Goal: Task Accomplishment & Management: Manage account settings

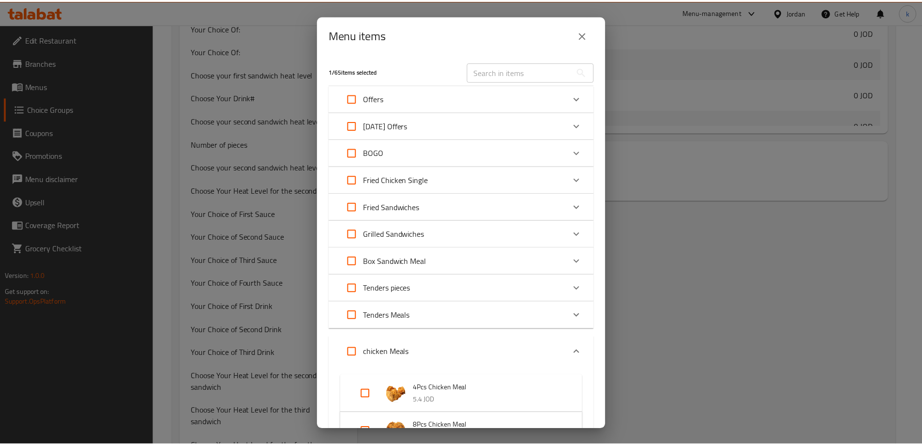
scroll to position [48, 0]
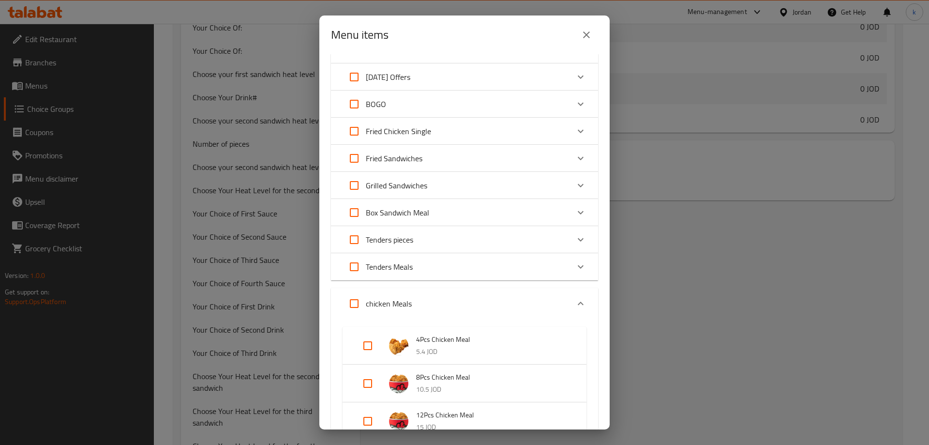
click at [589, 37] on icon "close" at bounding box center [586, 34] width 7 height 7
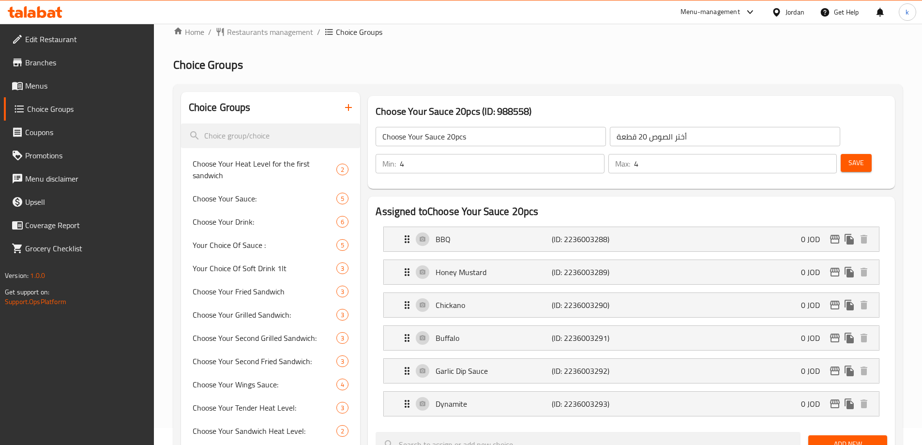
scroll to position [0, 0]
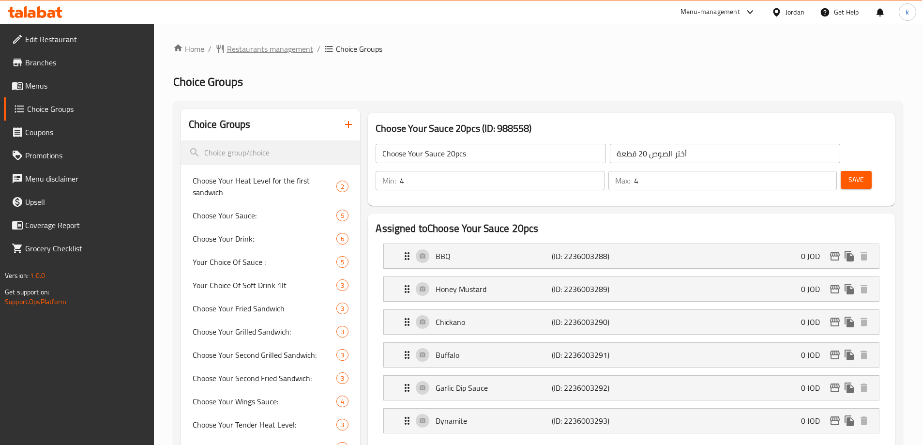
click at [264, 43] on span "Restaurants management" at bounding box center [270, 49] width 86 height 12
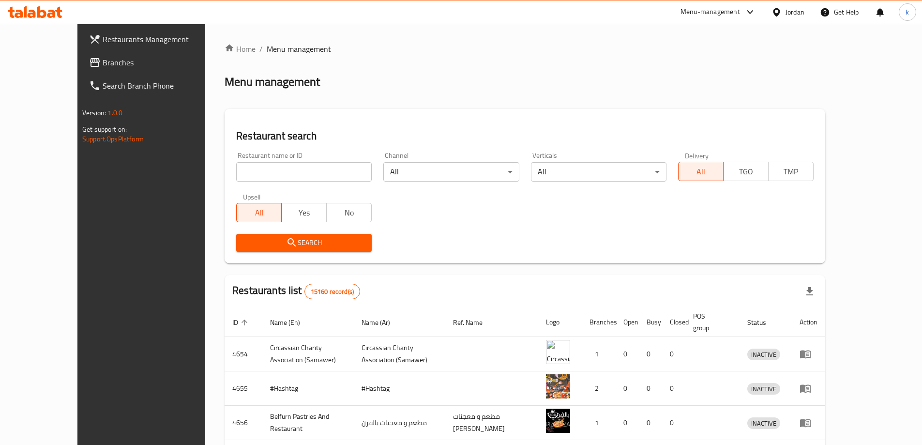
click at [103, 66] on span "Branches" at bounding box center [163, 63] width 121 height 12
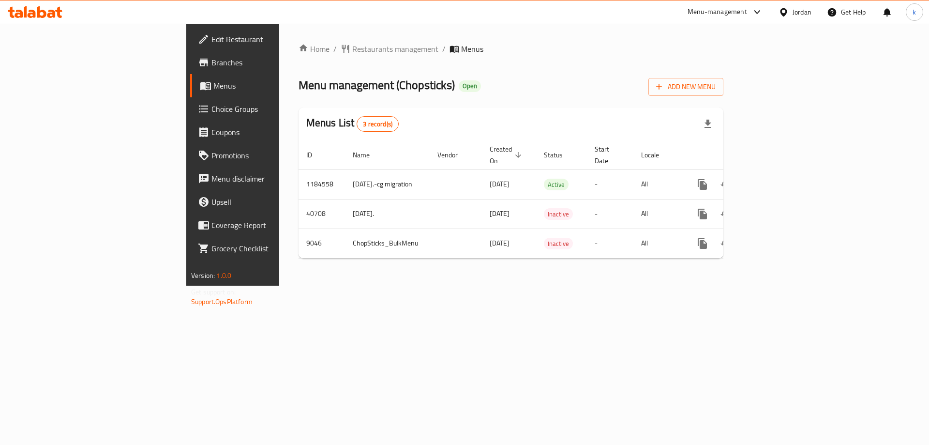
click at [211, 109] on span "Choice Groups" at bounding box center [272, 109] width 122 height 12
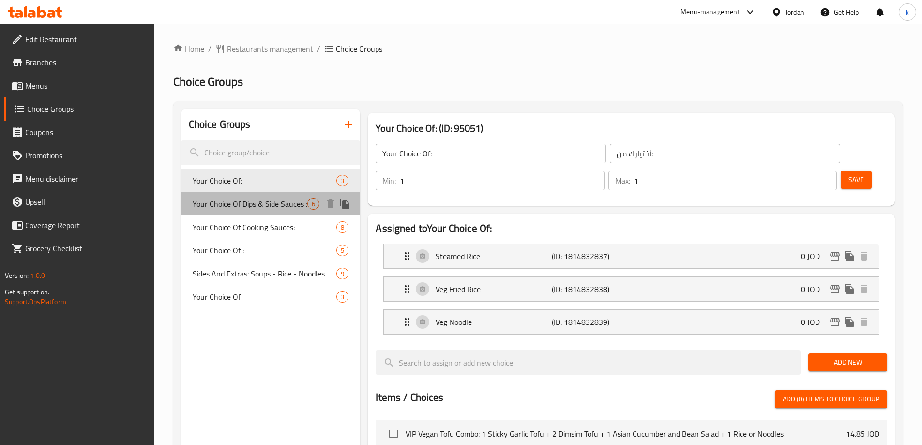
click at [264, 211] on div "Your Choice Of Dips & Side Sauces : 6" at bounding box center [270, 203] width 179 height 23
type input "Your Choice Of Dips & Side Sauces :"
type input "اختيارك من [DEMOGRAPHIC_DATA] والغموس:"
type input "0"
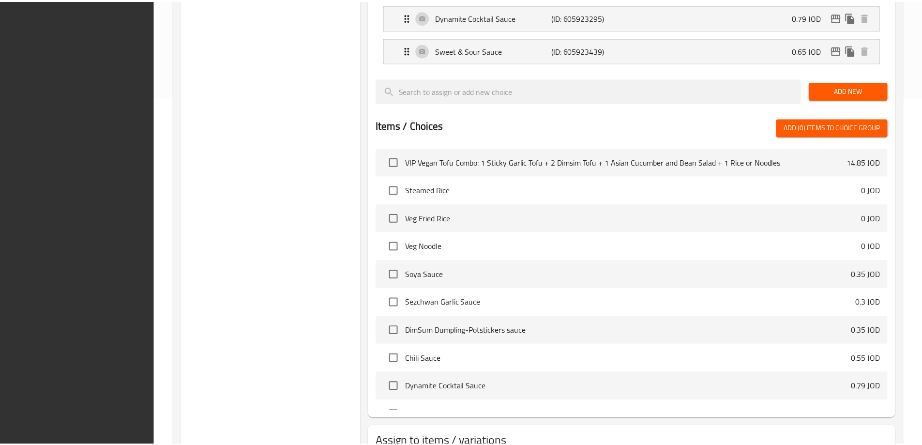
scroll to position [419, 0]
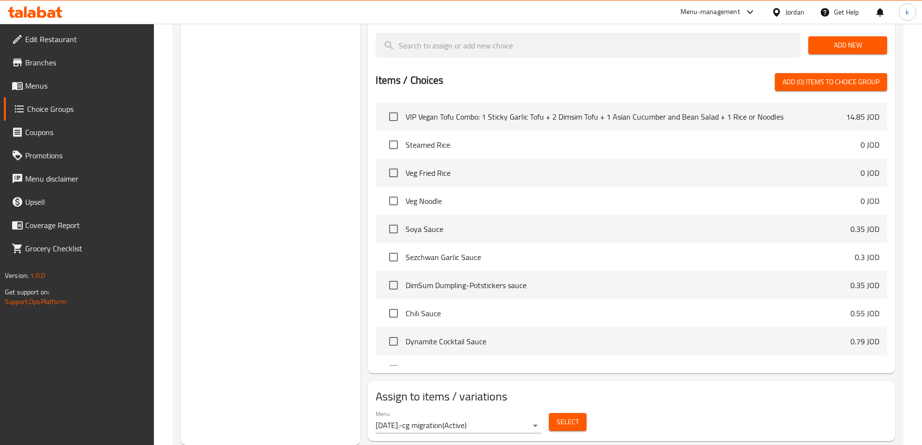
click at [654, 406] on div "Menu [DATE].-cg migration ( Active ) Select" at bounding box center [631, 421] width 519 height 31
click at [666, 381] on div "Assign to items / variations Menu [DATE].-cg migration ( Active ) Select" at bounding box center [631, 411] width 527 height 60
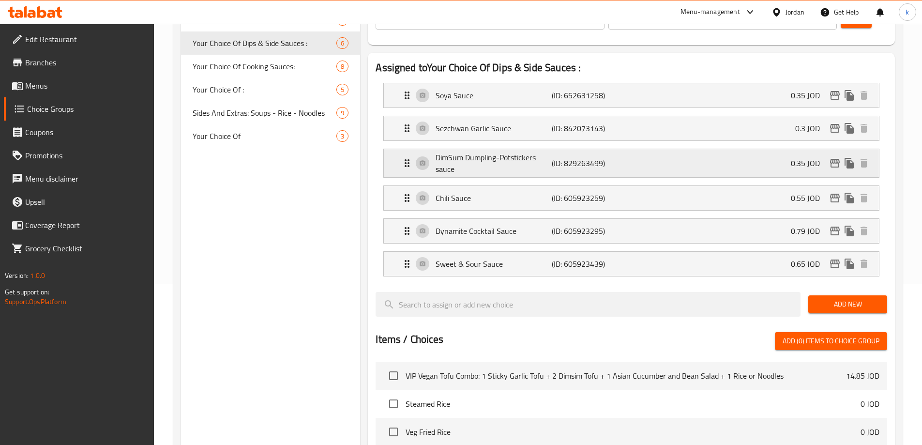
scroll to position [0, 0]
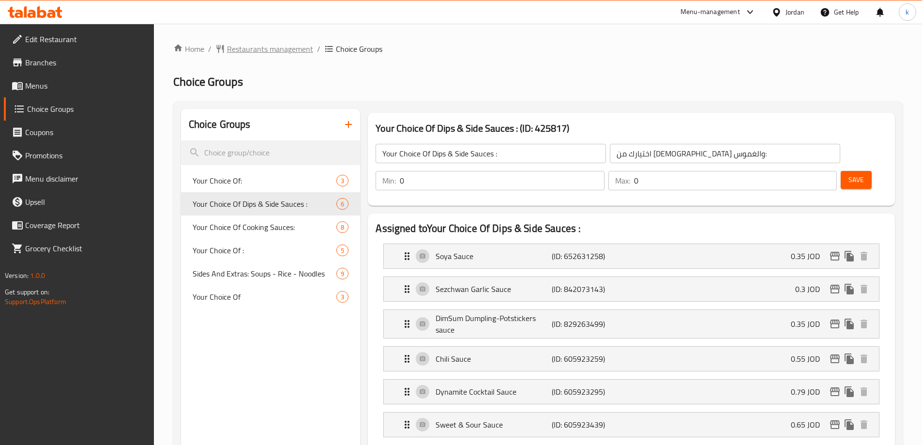
click at [248, 50] on span "Restaurants management" at bounding box center [270, 49] width 86 height 12
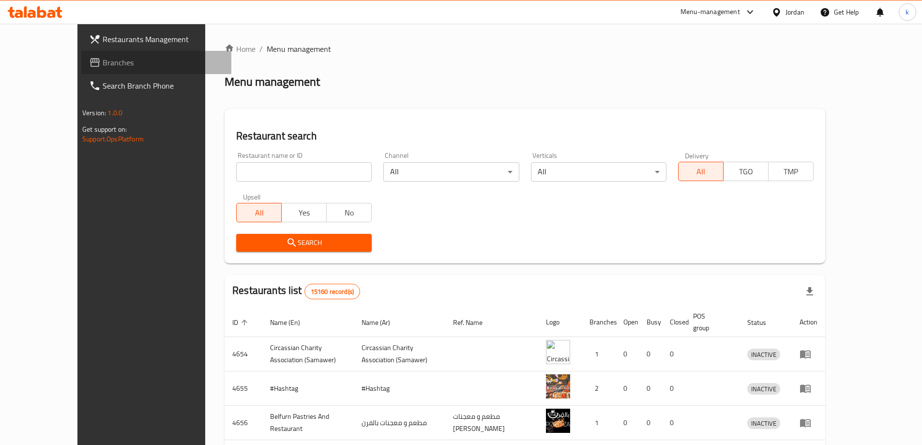
click at [103, 61] on span "Branches" at bounding box center [163, 63] width 121 height 12
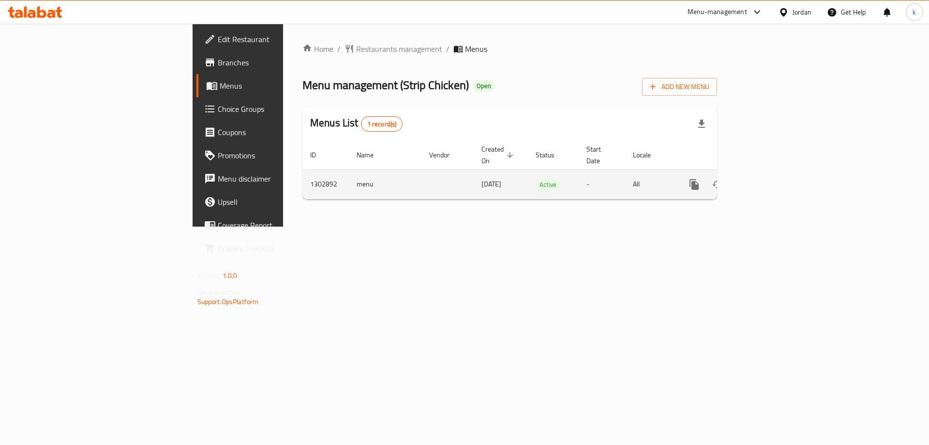
click at [775, 181] on link "enhanced table" at bounding box center [763, 184] width 23 height 23
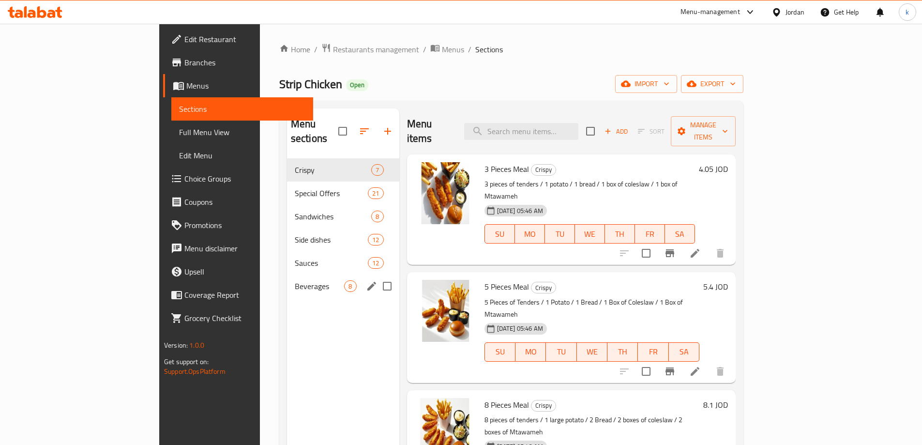
click at [295, 280] on span "Beverages" at bounding box center [320, 286] width 50 height 12
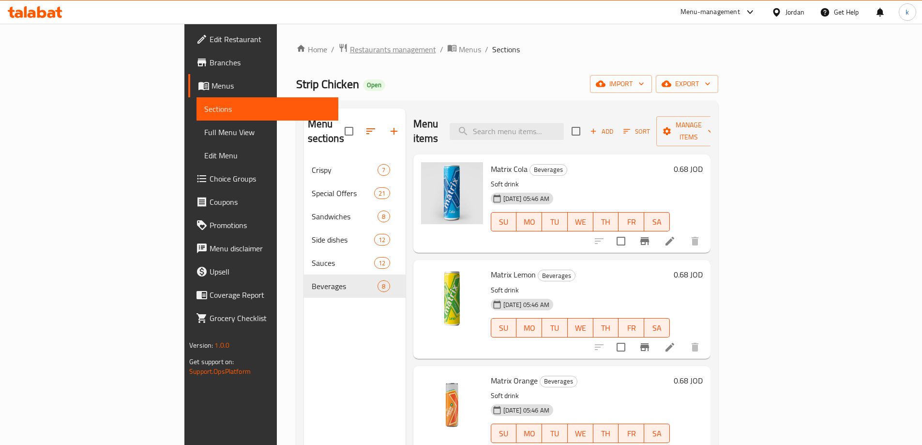
click at [350, 46] on span "Restaurants management" at bounding box center [393, 50] width 86 height 12
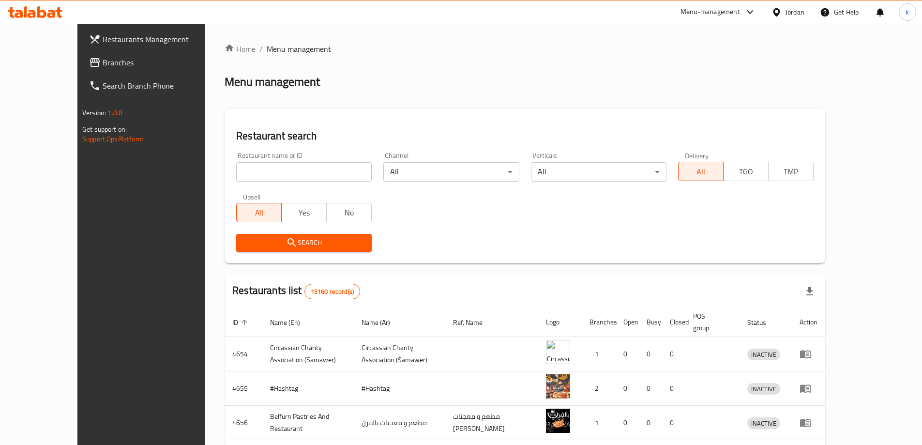
click at [290, 168] on input "search" at bounding box center [303, 171] width 135 height 19
paste input "36678"
type input "36678"
click at [103, 63] on span "Branches" at bounding box center [163, 63] width 121 height 12
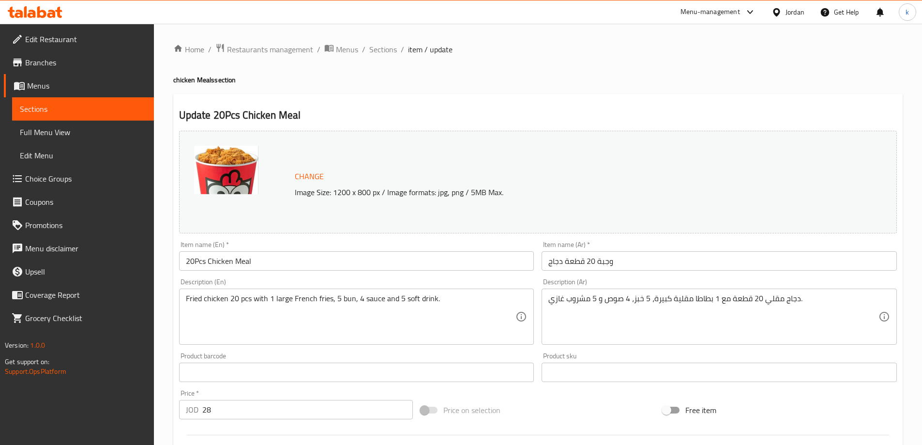
scroll to position [48, 0]
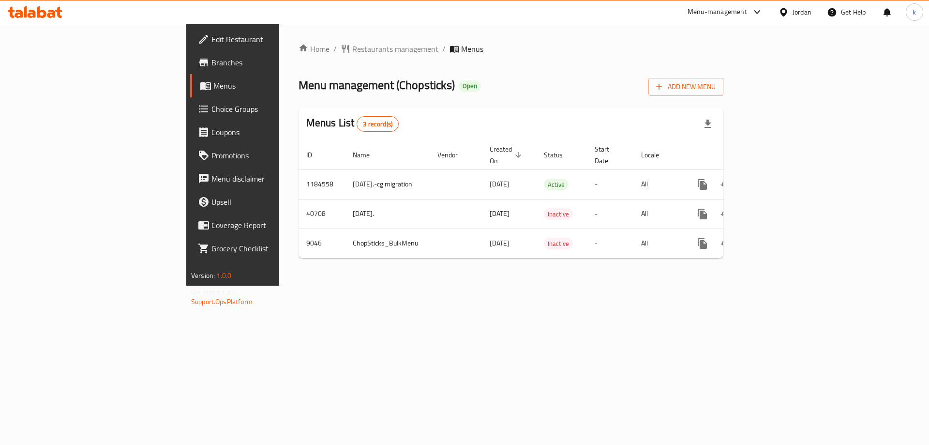
click at [211, 113] on span "Choice Groups" at bounding box center [272, 109] width 122 height 12
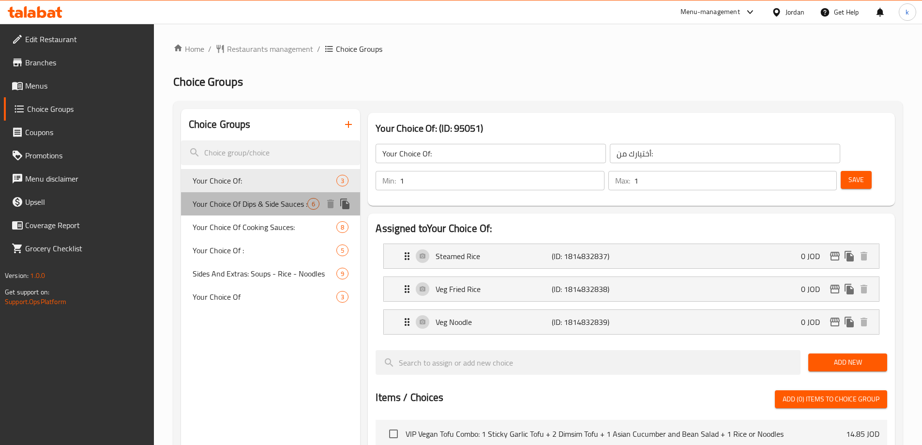
click at [280, 207] on span "Your Choice Of Dips & Side Sauces :" at bounding box center [250, 204] width 115 height 12
type input "Your Choice Of Dips & Side Sauces :"
type input "اختيارك من [DEMOGRAPHIC_DATA] والغموس:"
type input "0"
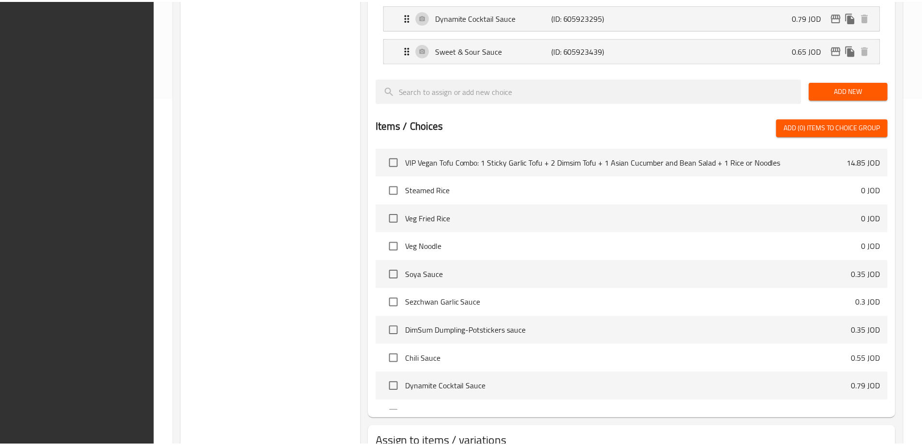
scroll to position [419, 0]
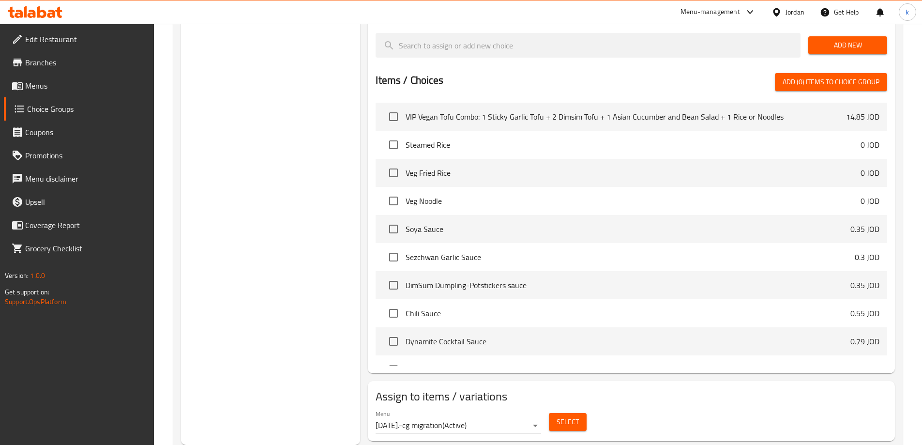
drag, startPoint x: 678, startPoint y: 370, endPoint x: 654, endPoint y: 327, distance: 49.0
click at [678, 388] on h2 "Assign to items / variations" at bounding box center [630, 395] width 511 height 15
click at [715, 406] on div "Menu [DATE].-cg migration ( Active ) Select" at bounding box center [631, 421] width 519 height 31
drag, startPoint x: 700, startPoint y: 389, endPoint x: 676, endPoint y: 354, distance: 42.8
click at [700, 406] on div "Menu [DATE].-cg migration ( Active ) Select" at bounding box center [631, 421] width 519 height 31
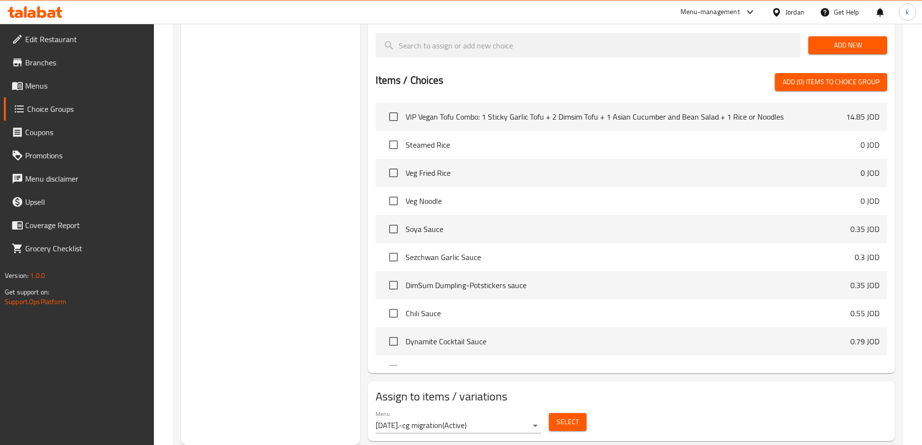
drag, startPoint x: 324, startPoint y: 235, endPoint x: 298, endPoint y: 90, distance: 146.4
click at [324, 235] on div "Choice Groups Your Choice Of: 3 Your Choice Of Dips & Side Sauces : 6 Your Choi…" at bounding box center [270, 66] width 179 height 755
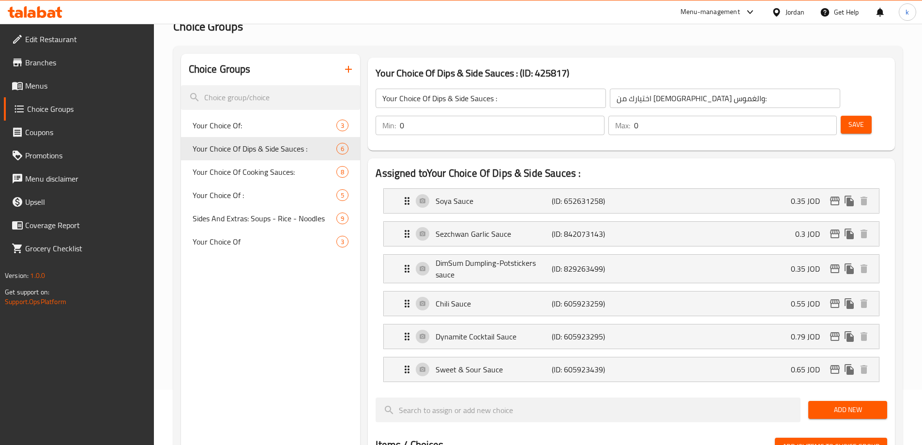
scroll to position [0, 0]
